Goal: Information Seeking & Learning: Check status

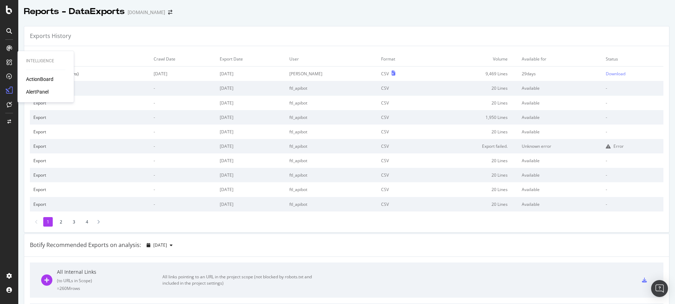
click at [35, 81] on div "ActionBoard" at bounding box center [39, 79] width 27 height 7
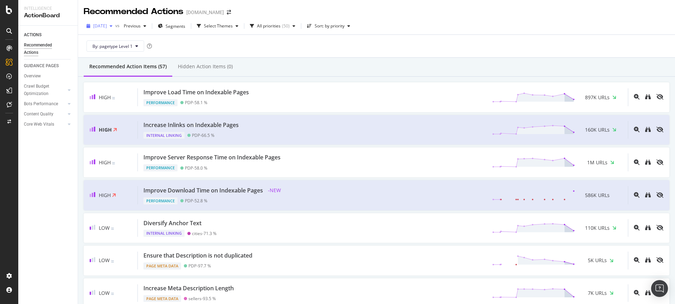
click at [115, 26] on div "button" at bounding box center [111, 26] width 8 height 4
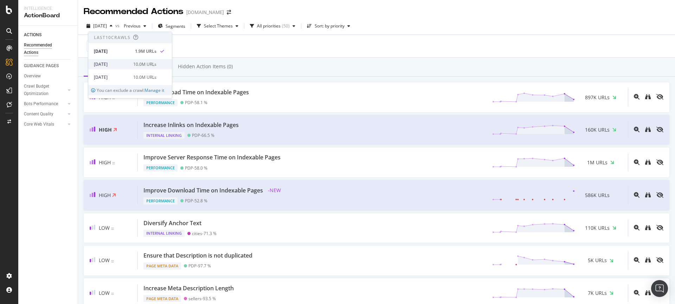
click at [136, 62] on div "10.0M URLs" at bounding box center [144, 64] width 23 height 6
